Goal: Go to known website: Access a specific website the user already knows

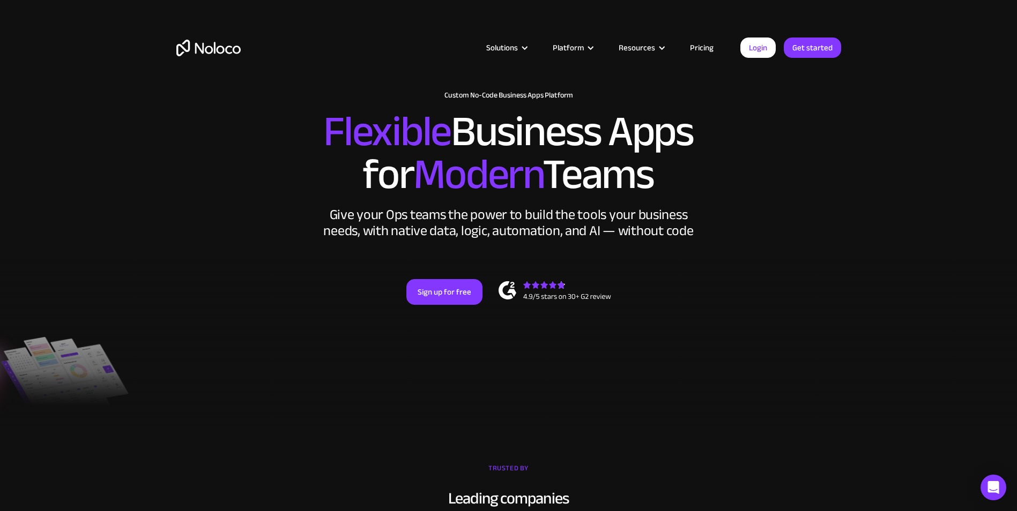
click at [758, 48] on link "Login" at bounding box center [757, 48] width 35 height 20
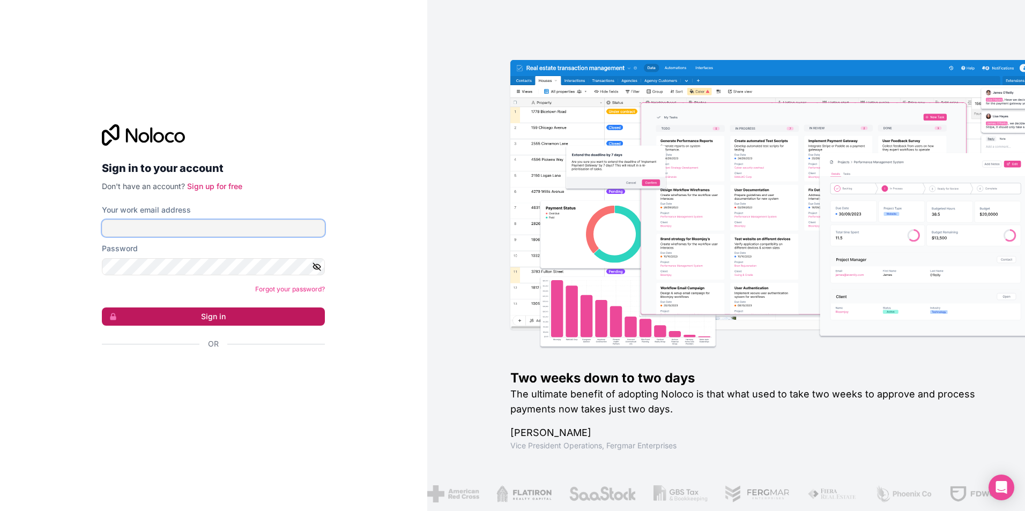
type input "[EMAIL_ADDRESS][DOMAIN_NAME]"
click at [244, 317] on button "Sign in" at bounding box center [213, 317] width 223 height 18
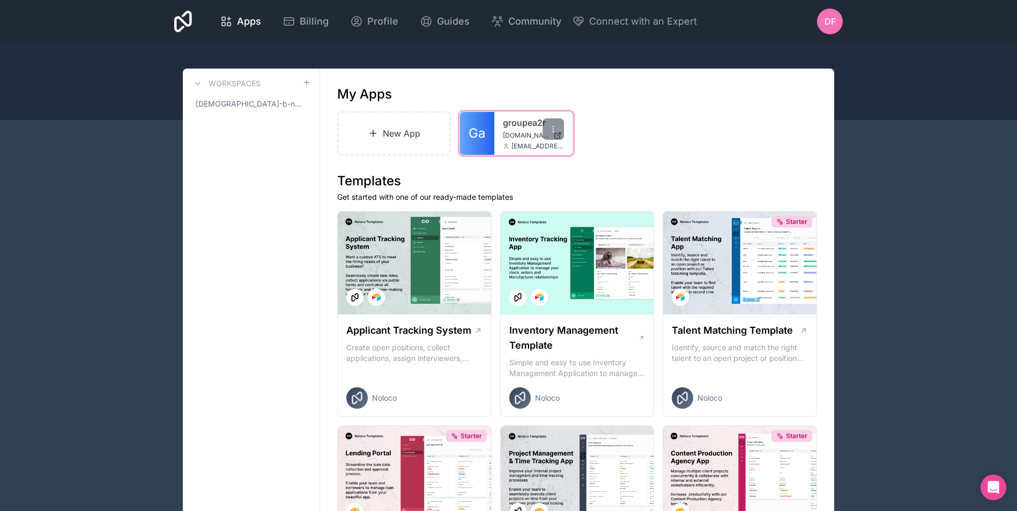
click at [511, 135] on span "[DOMAIN_NAME]" at bounding box center [526, 135] width 46 height 9
click at [541, 147] on span "[EMAIL_ADDRESS][DOMAIN_NAME]" at bounding box center [537, 146] width 53 height 9
click at [487, 135] on link "Ga" at bounding box center [477, 133] width 34 height 43
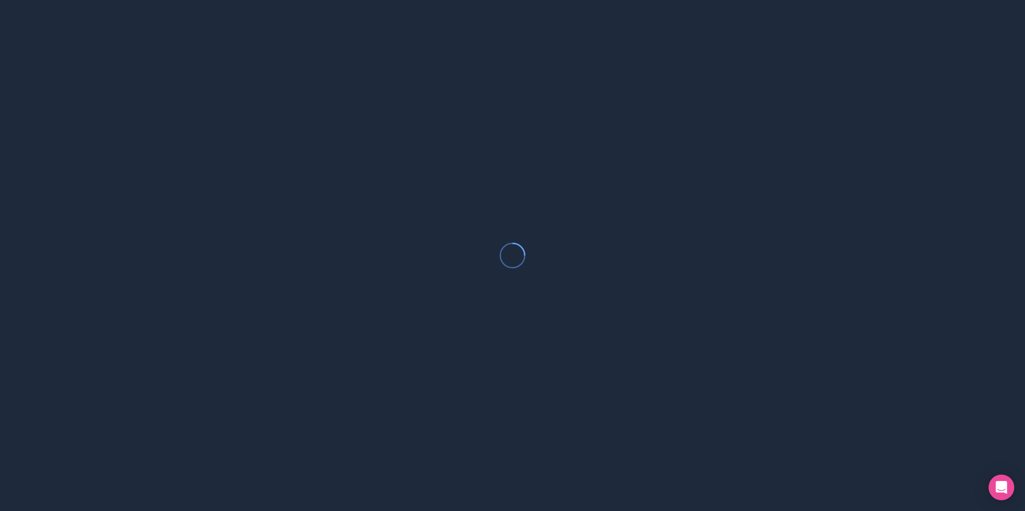
click at [487, 135] on div at bounding box center [512, 255] width 1025 height 511
